Goal: Information Seeking & Learning: Learn about a topic

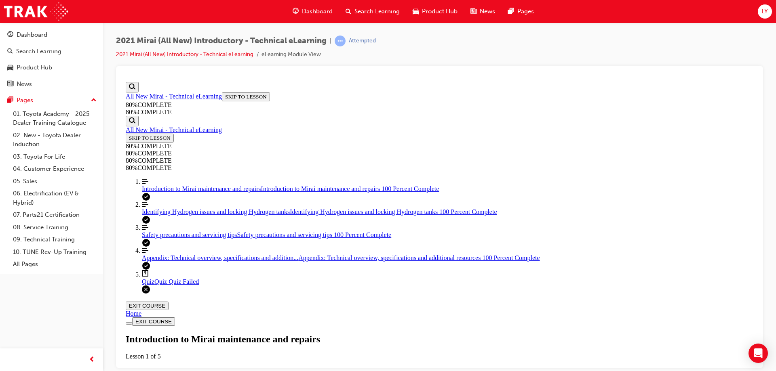
scroll to position [415, 0]
click at [186, 285] on div "Quiz Quiz Quiz Failed" at bounding box center [447, 281] width 611 height 7
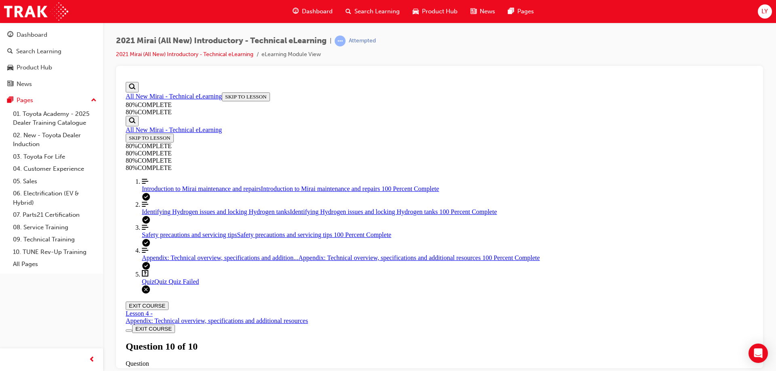
scroll to position [28, 0]
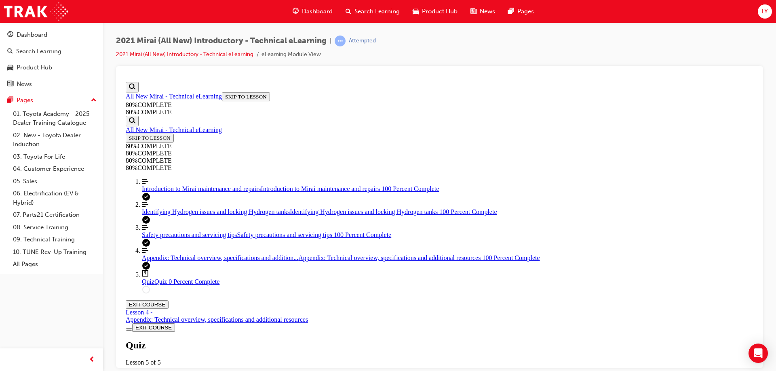
click at [153, 192] on span "Introduction to Mirai maintenance and repairs" at bounding box center [201, 188] width 119 height 7
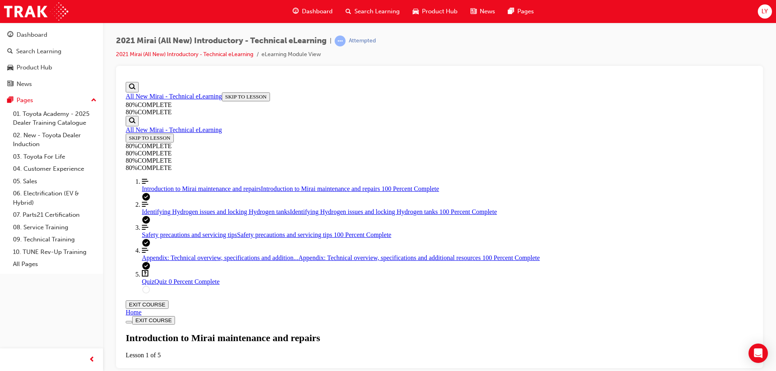
scroll to position [28, 0]
